Goal: Task Accomplishment & Management: Complete application form

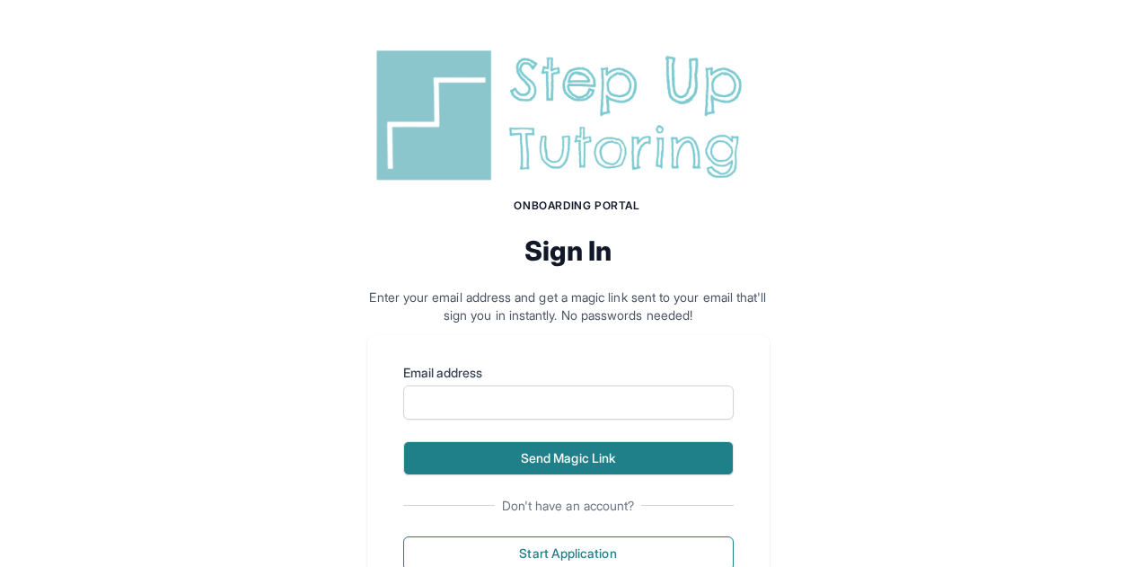
click at [459, 455] on button "Send Magic Link" at bounding box center [568, 458] width 331 height 34
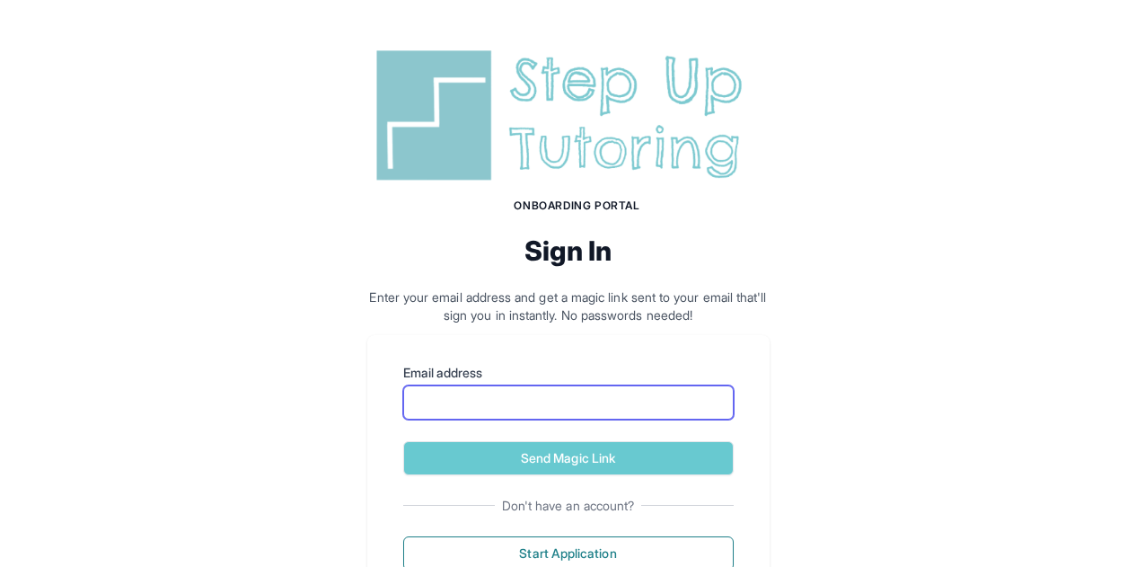
click at [444, 411] on input "Email address" at bounding box center [568, 402] width 331 height 34
type input "**********"
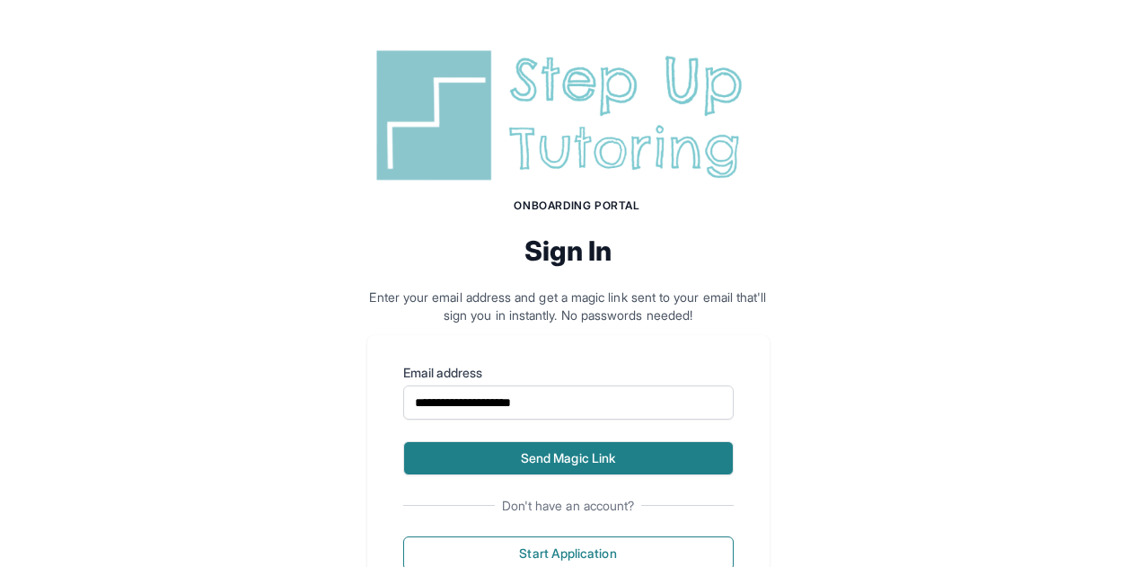
click at [528, 467] on button "Send Magic Link" at bounding box center [568, 458] width 331 height 34
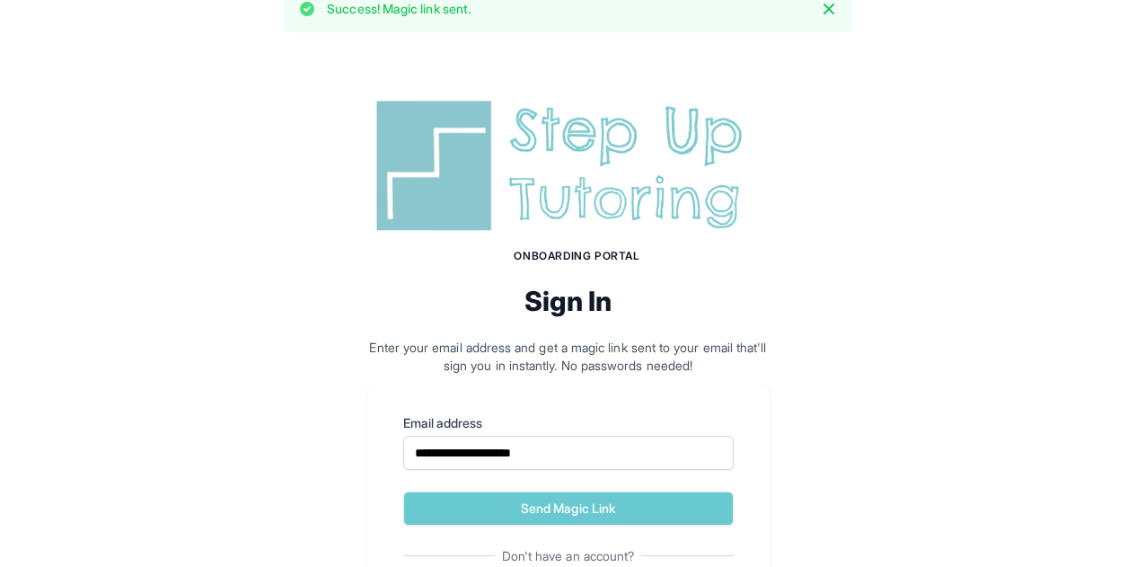
scroll to position [53, 0]
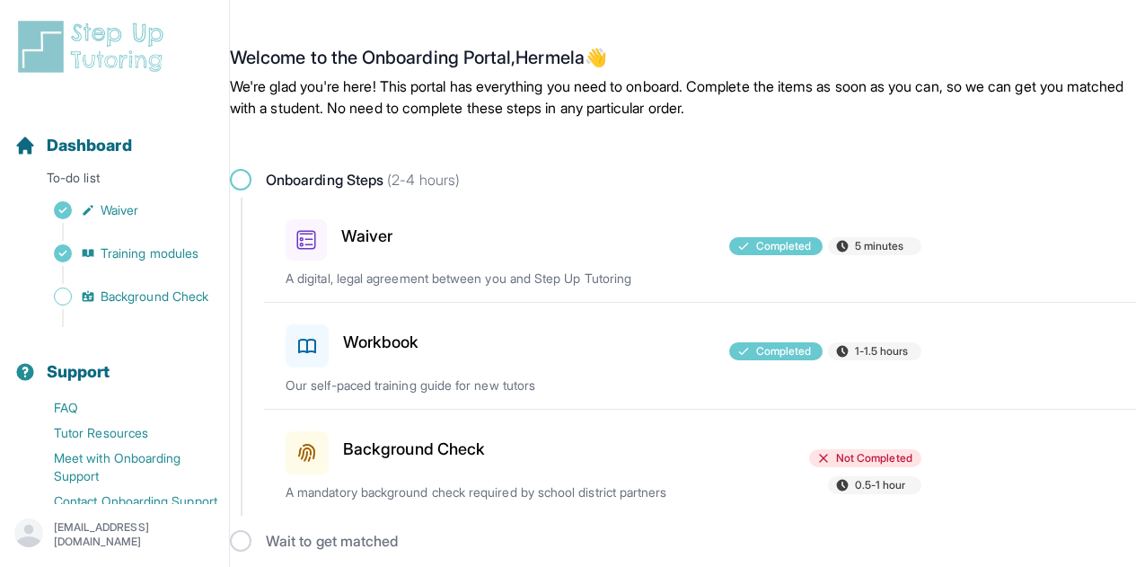
scroll to position [10, 0]
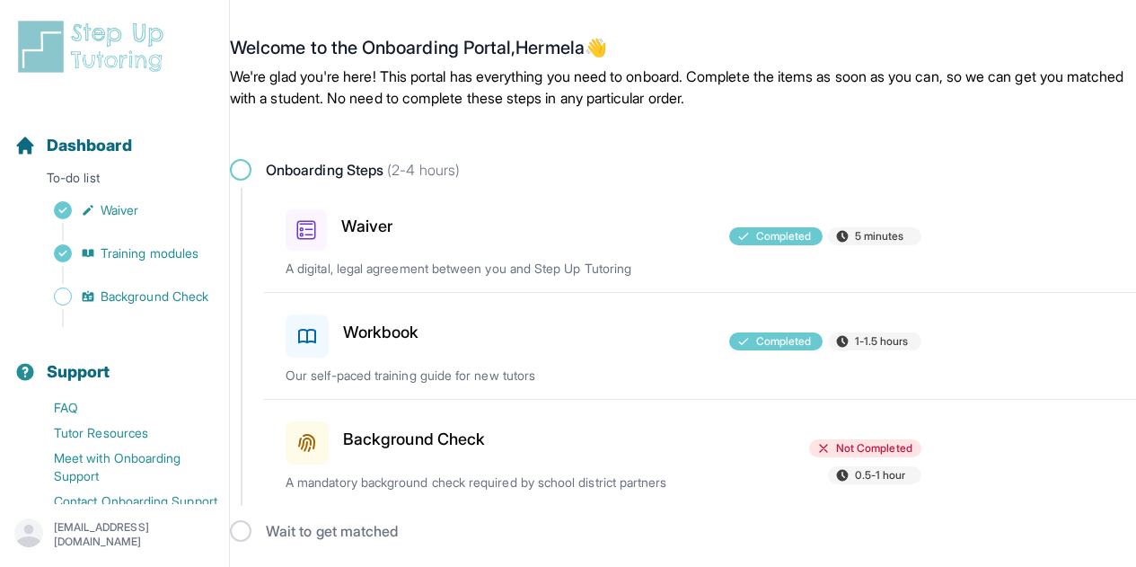
click at [466, 457] on div "Background Check" at bounding box center [389, 439] width 206 height 50
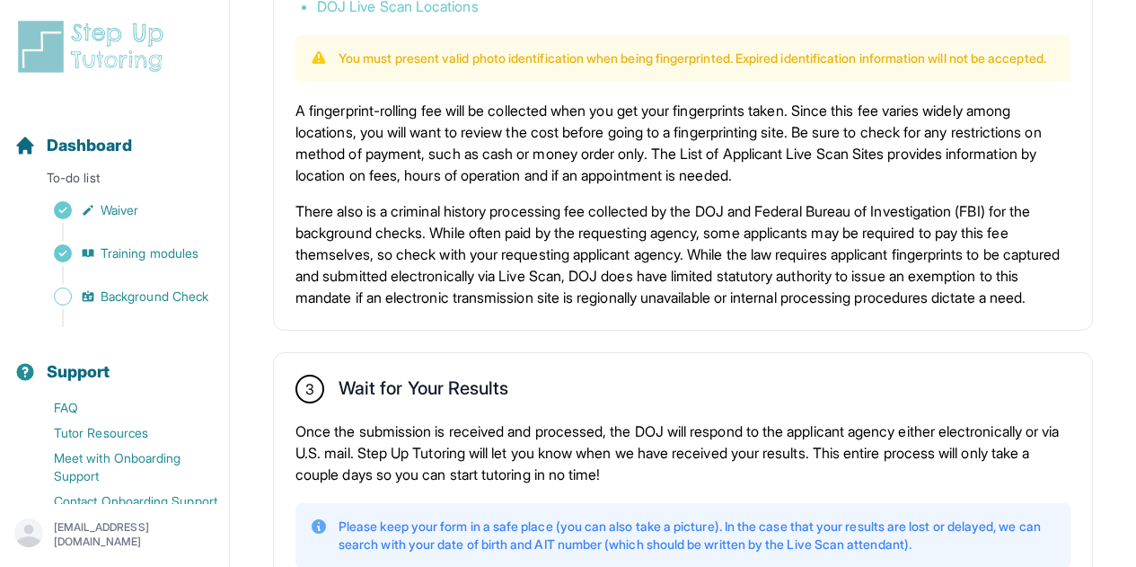
scroll to position [804, 0]
